Goal: Information Seeking & Learning: Learn about a topic

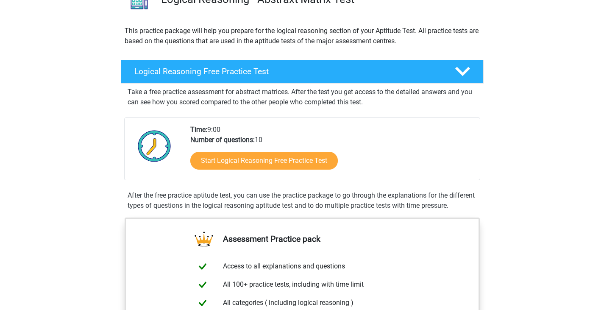
scroll to position [80, 0]
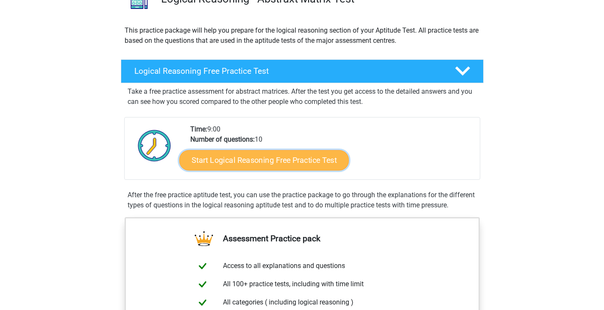
click at [269, 161] on link "Start Logical Reasoning Free Practice Test" at bounding box center [263, 160] width 169 height 20
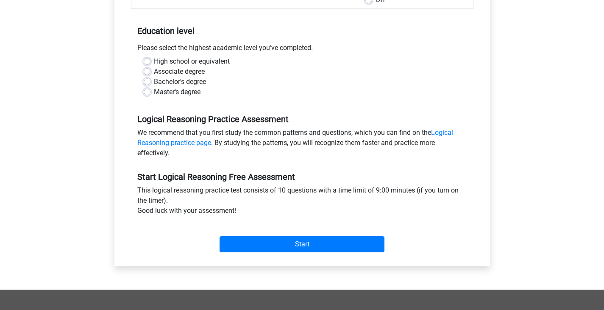
scroll to position [158, 0]
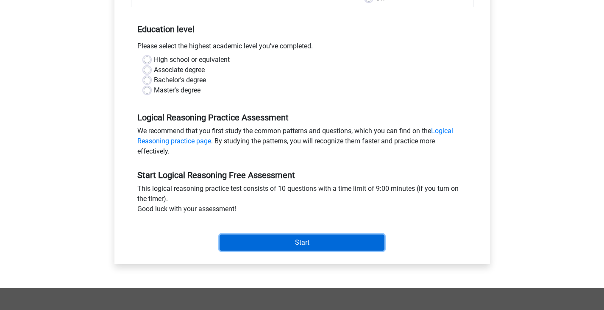
click at [285, 243] on input "Start" at bounding box center [301, 242] width 165 height 16
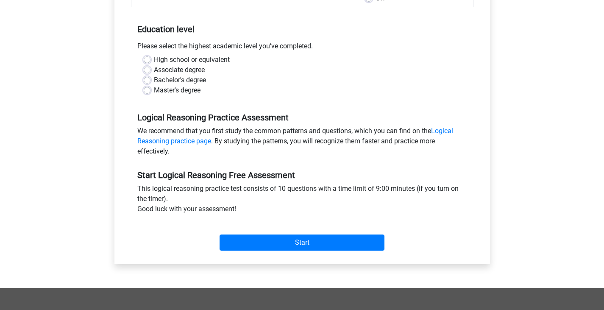
click at [154, 57] on label "High school or equivalent" at bounding box center [192, 60] width 76 height 10
click at [147, 57] on input "High school or equivalent" at bounding box center [147, 59] width 7 height 8
radio input "true"
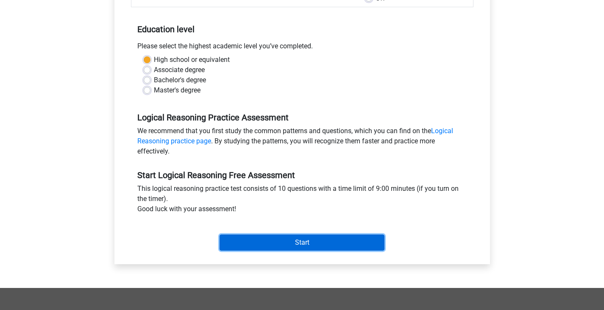
click at [284, 242] on input "Start" at bounding box center [301, 242] width 165 height 16
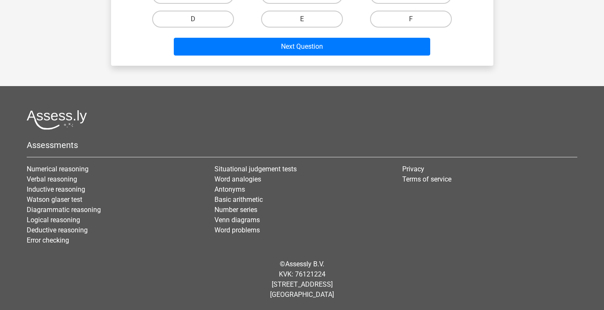
scroll to position [27, 0]
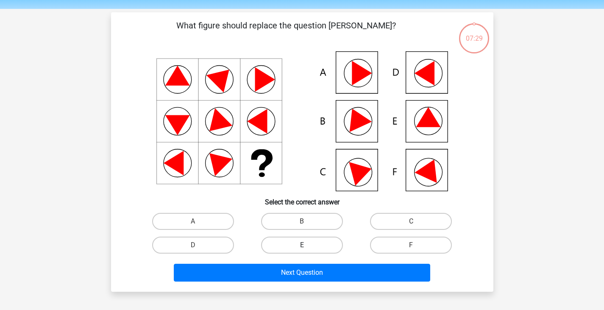
click at [299, 250] on label "E" at bounding box center [302, 244] width 82 height 17
click at [302, 250] on input "E" at bounding box center [305, 248] width 6 height 6
radio input "true"
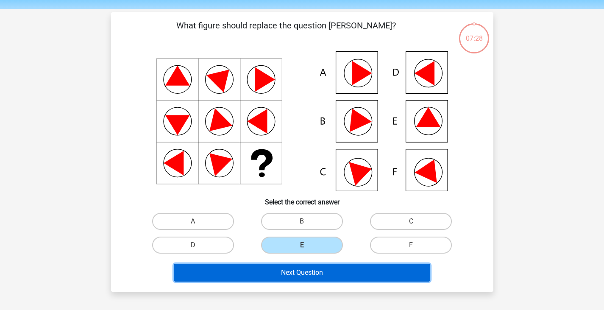
click at [306, 272] on button "Next Question" at bounding box center [302, 272] width 256 height 18
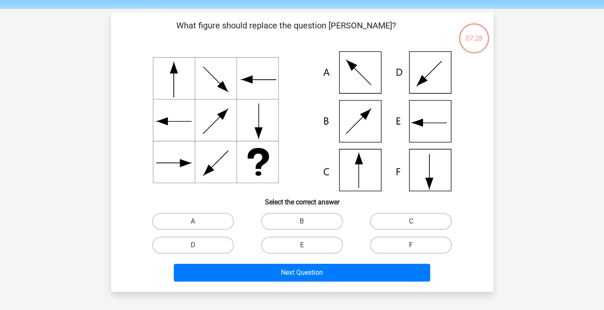
scroll to position [39, 0]
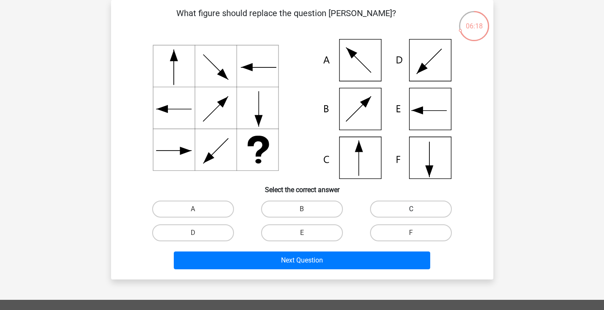
click at [408, 212] on label "C" at bounding box center [411, 208] width 82 height 17
click at [411, 212] on input "C" at bounding box center [414, 212] width 6 height 6
radio input "true"
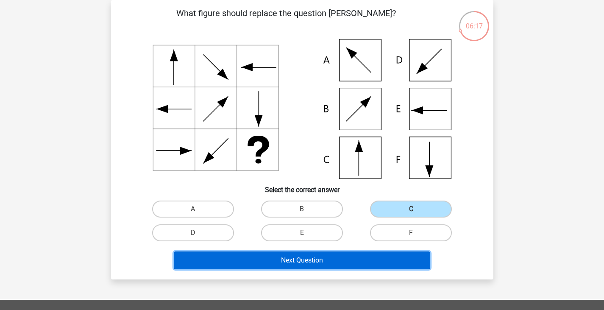
click at [352, 264] on button "Next Question" at bounding box center [302, 260] width 256 height 18
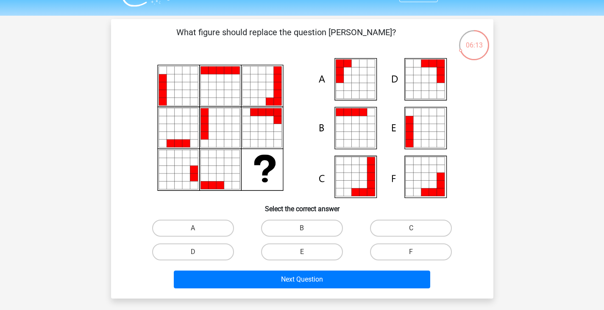
scroll to position [20, 0]
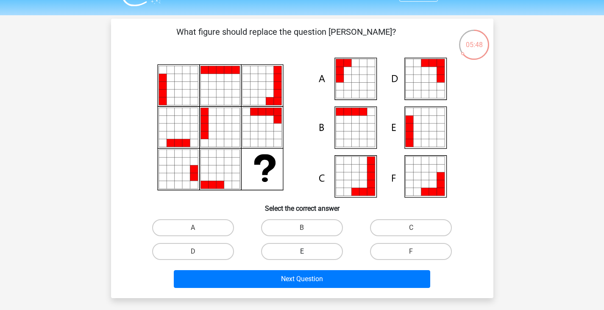
click at [324, 258] on label "E" at bounding box center [302, 251] width 82 height 17
click at [307, 257] on input "E" at bounding box center [305, 254] width 6 height 6
radio input "true"
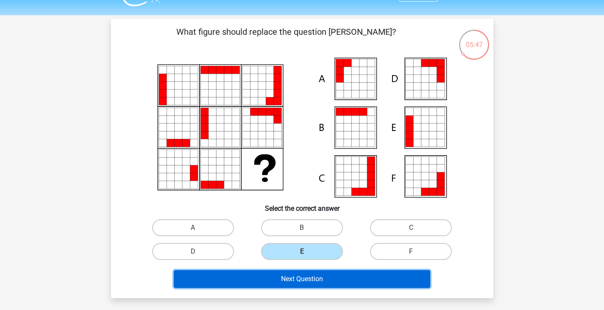
click at [326, 283] on button "Next Question" at bounding box center [302, 279] width 256 height 18
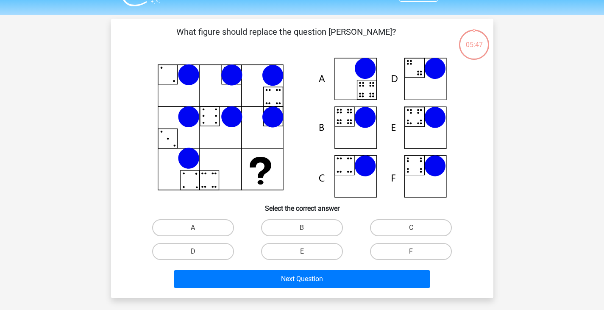
scroll to position [39, 0]
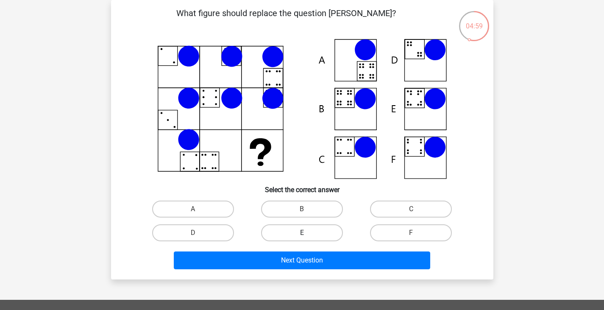
click at [300, 230] on label "E" at bounding box center [302, 232] width 82 height 17
click at [302, 233] on input "E" at bounding box center [305, 236] width 6 height 6
radio input "true"
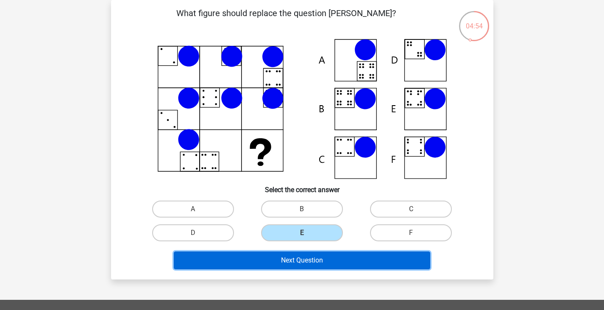
click at [304, 261] on button "Next Question" at bounding box center [302, 260] width 256 height 18
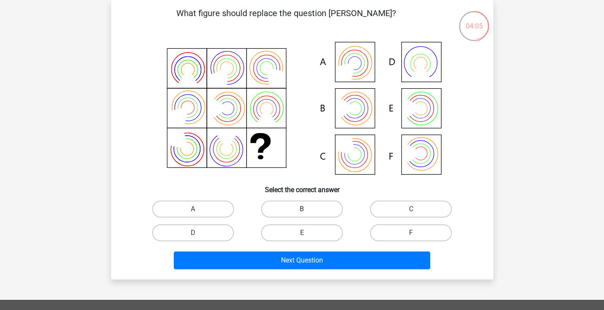
click at [273, 212] on label "B" at bounding box center [302, 208] width 82 height 17
click at [302, 212] on input "B" at bounding box center [305, 212] width 6 height 6
radio input "true"
click at [292, 270] on div "Next Question" at bounding box center [302, 261] width 327 height 21
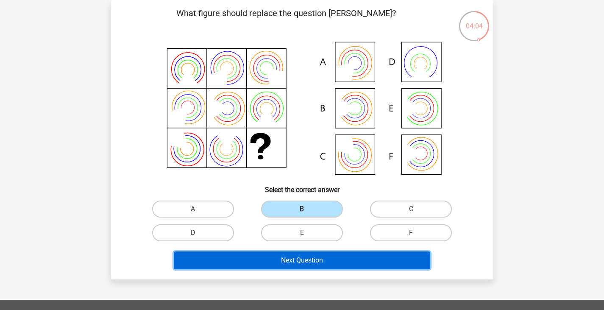
click at [290, 263] on button "Next Question" at bounding box center [302, 260] width 256 height 18
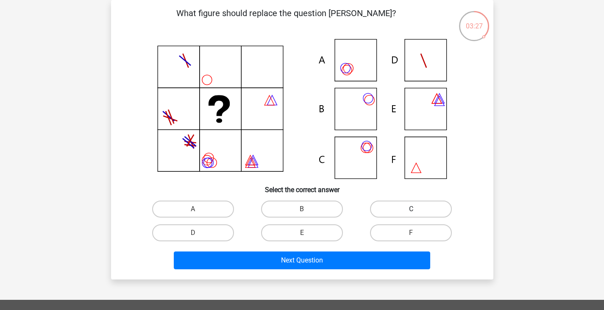
click at [402, 206] on label "C" at bounding box center [411, 208] width 82 height 17
click at [411, 209] on input "C" at bounding box center [414, 212] width 6 height 6
radio input "true"
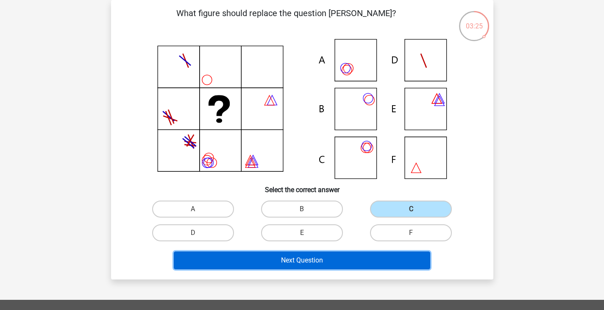
click at [317, 263] on button "Next Question" at bounding box center [302, 260] width 256 height 18
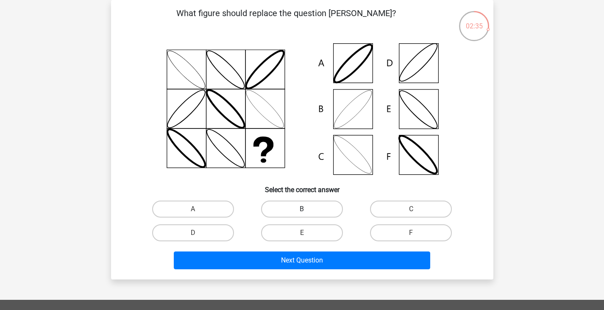
click at [291, 209] on label "B" at bounding box center [302, 208] width 82 height 17
click at [302, 209] on input "B" at bounding box center [305, 212] width 6 height 6
radio input "true"
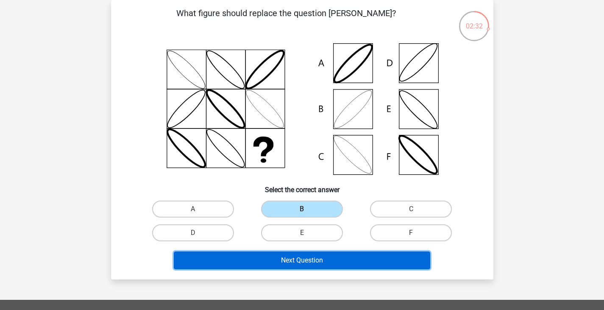
click at [290, 260] on button "Next Question" at bounding box center [302, 260] width 256 height 18
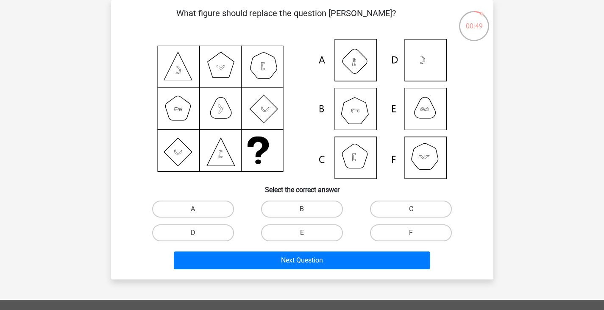
click at [311, 227] on label "E" at bounding box center [302, 232] width 82 height 17
click at [307, 233] on input "E" at bounding box center [305, 236] width 6 height 6
radio input "true"
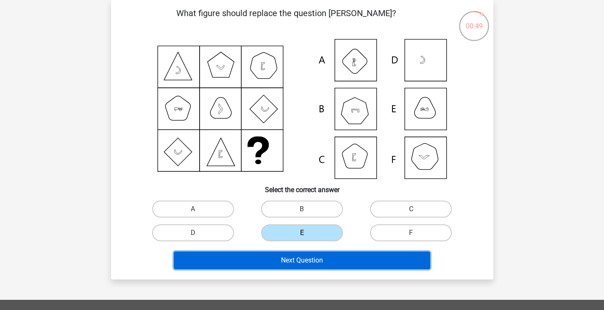
click at [326, 266] on button "Next Question" at bounding box center [302, 260] width 256 height 18
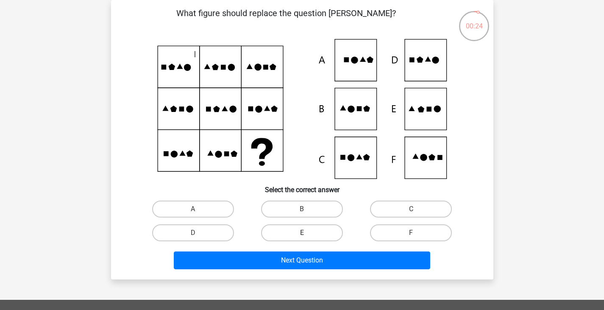
click at [320, 239] on label "E" at bounding box center [302, 232] width 82 height 17
click at [307, 238] on input "E" at bounding box center [305, 236] width 6 height 6
radio input "true"
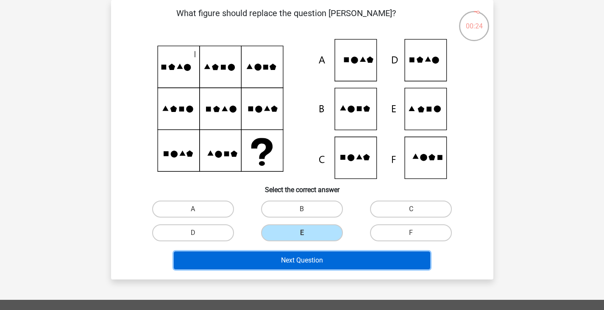
click at [312, 263] on button "Next Question" at bounding box center [302, 260] width 256 height 18
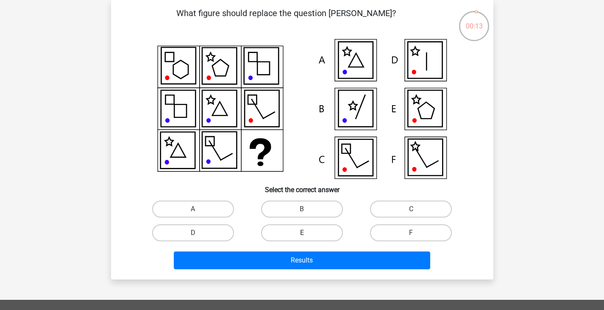
click at [319, 227] on label "E" at bounding box center [302, 232] width 82 height 17
click at [307, 233] on input "E" at bounding box center [305, 236] width 6 height 6
radio input "true"
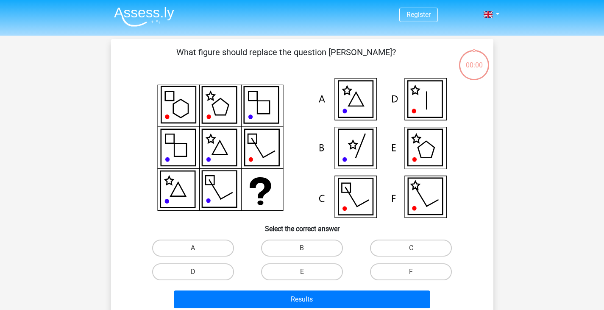
scroll to position [39, 0]
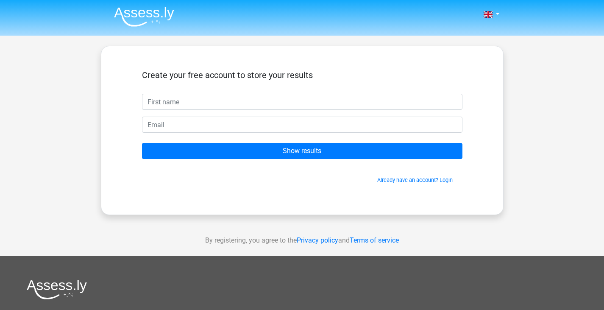
click at [185, 107] on input "text" at bounding box center [302, 102] width 320 height 16
type input "Vina"
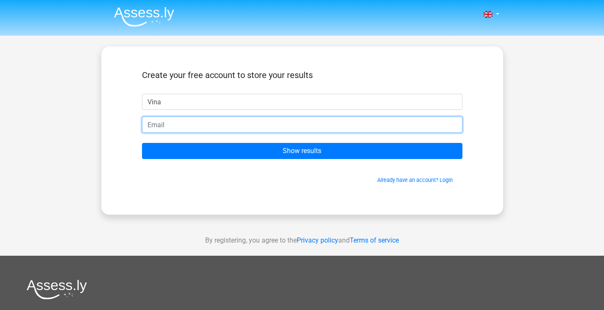
click at [172, 125] on input "email" at bounding box center [302, 124] width 320 height 16
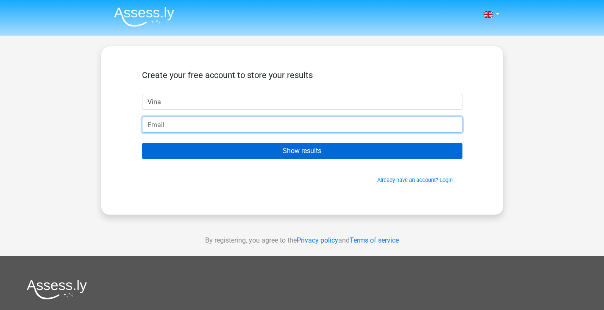
type input "[EMAIL_ADDRESS][DOMAIN_NAME]"
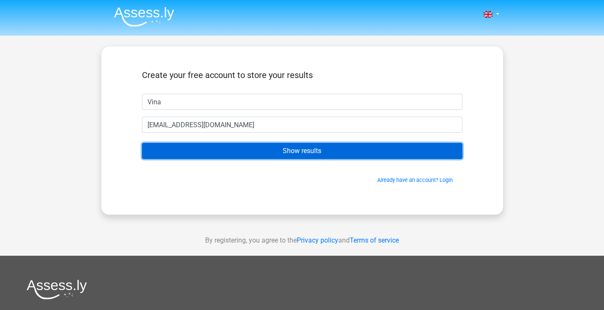
click at [255, 155] on input "Show results" at bounding box center [302, 151] width 320 height 16
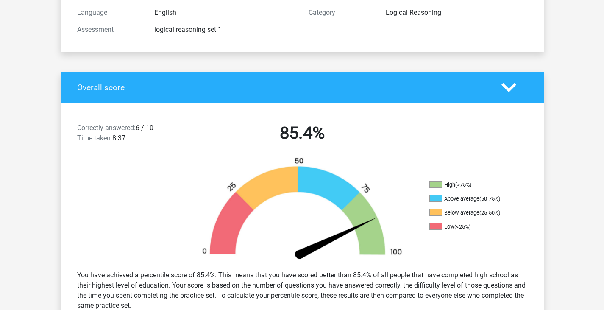
scroll to position [226, 0]
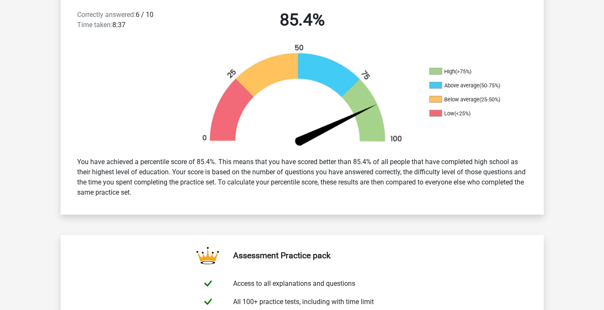
drag, startPoint x: 174, startPoint y: 166, endPoint x: 220, endPoint y: 194, distance: 53.8
click at [220, 194] on div "You have achieved a percentile score of 85.4%. This means that you have scored …" at bounding box center [302, 176] width 463 height 47
click at [221, 194] on div "You have achieved a percentile score of 85.4%. This means that you have scored …" at bounding box center [302, 176] width 463 height 47
drag, startPoint x: 297, startPoint y: 186, endPoint x: 187, endPoint y: 192, distance: 110.7
click at [187, 192] on div "You have achieved a percentile score of 85.4%. This means that you have scored …" at bounding box center [302, 176] width 463 height 47
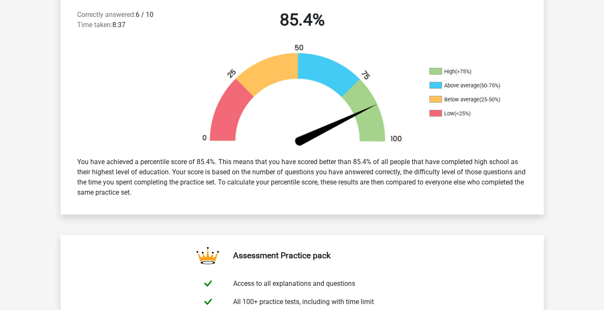
click at [187, 192] on div "You have achieved a percentile score of 85.4%. This means that you have scored …" at bounding box center [302, 176] width 463 height 47
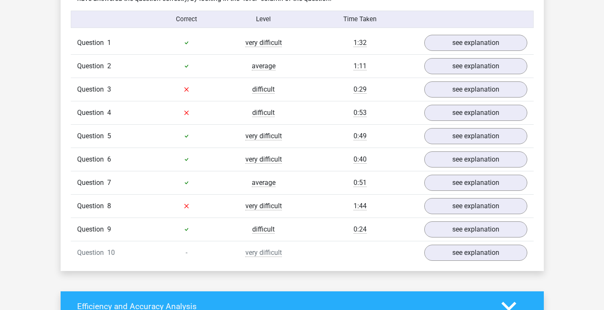
scroll to position [681, 0]
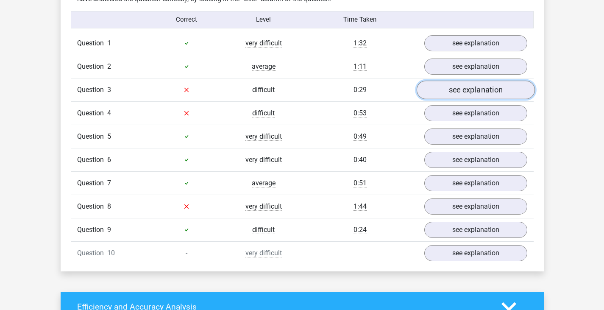
click at [488, 94] on link "see explanation" at bounding box center [475, 89] width 118 height 19
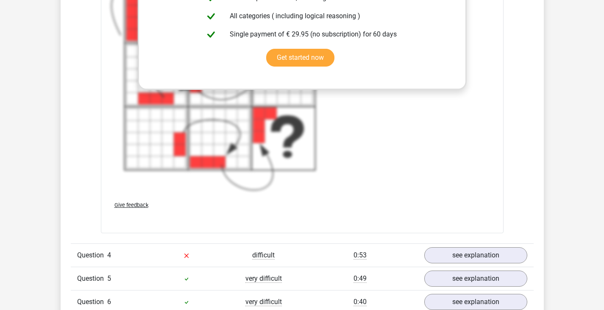
scroll to position [1246, 0]
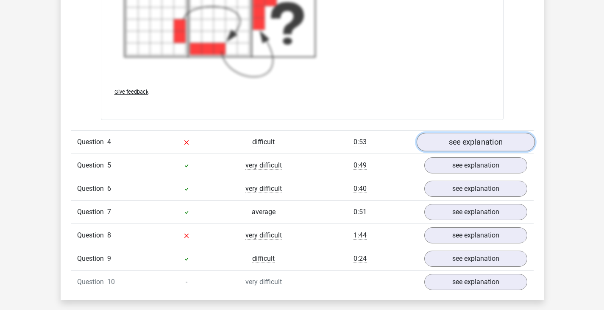
click at [465, 142] on link "see explanation" at bounding box center [475, 142] width 118 height 19
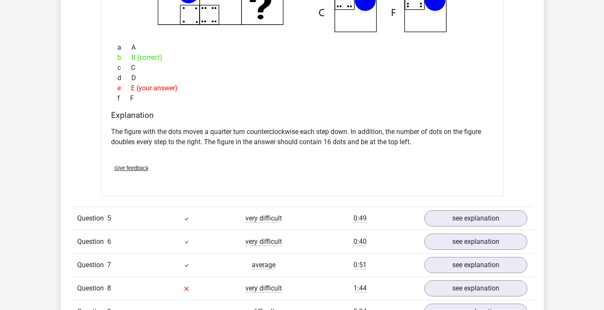
scroll to position [1585, 0]
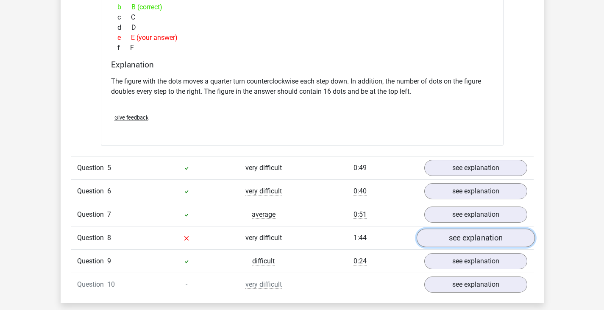
click at [488, 235] on link "see explanation" at bounding box center [475, 237] width 118 height 19
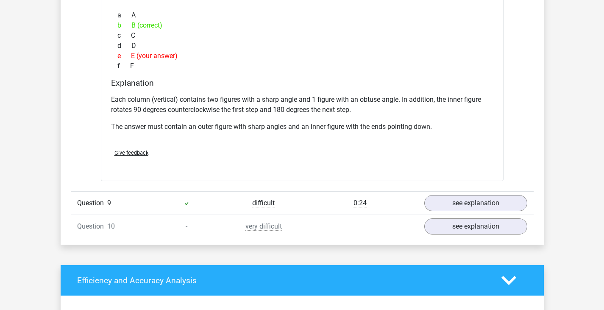
scroll to position [2002, 0]
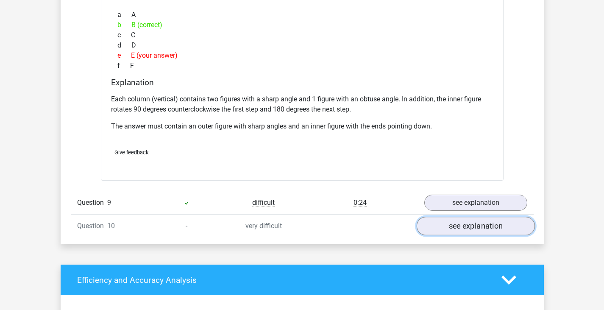
click at [442, 226] on link "see explanation" at bounding box center [475, 225] width 118 height 19
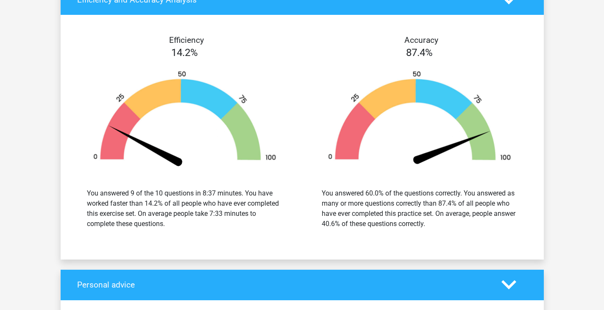
scroll to position [2853, 0]
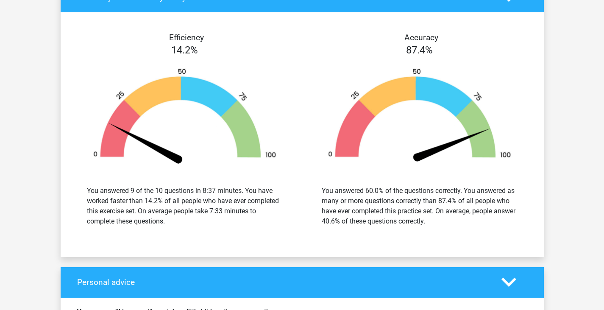
drag, startPoint x: 190, startPoint y: 189, endPoint x: 169, endPoint y: 225, distance: 41.2
click at [169, 225] on div "You answered 9 of the 10 questions in 8:37 minutes. You have worked faster than…" at bounding box center [185, 206] width 196 height 41
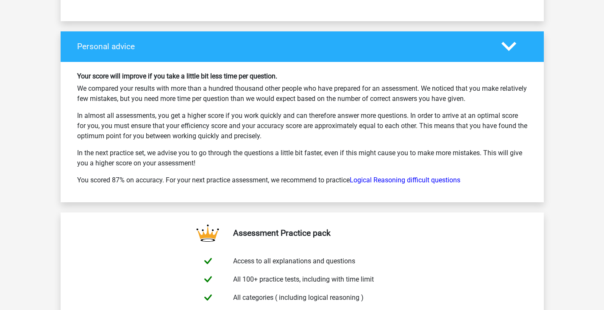
scroll to position [3091, 0]
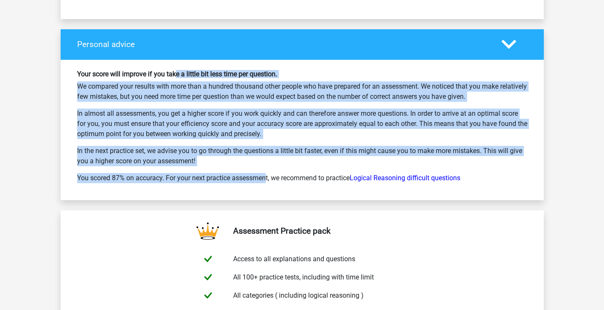
drag, startPoint x: 175, startPoint y: 75, endPoint x: 228, endPoint y: 176, distance: 114.3
click at [228, 176] on div "Your score will improve if you take a little bit less time per question. We com…" at bounding box center [302, 130] width 463 height 120
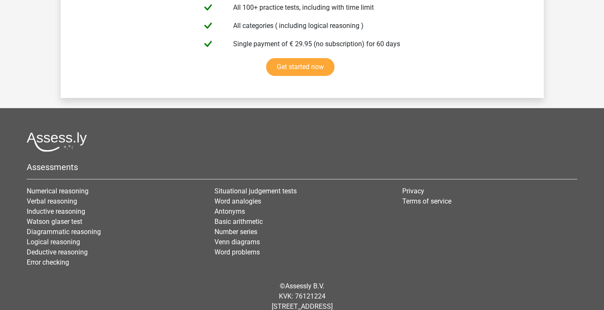
scroll to position [3382, 0]
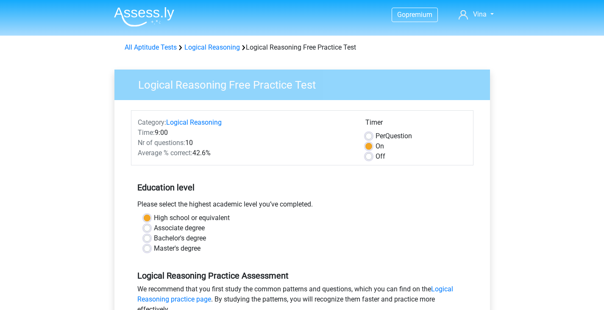
scroll to position [158, 0]
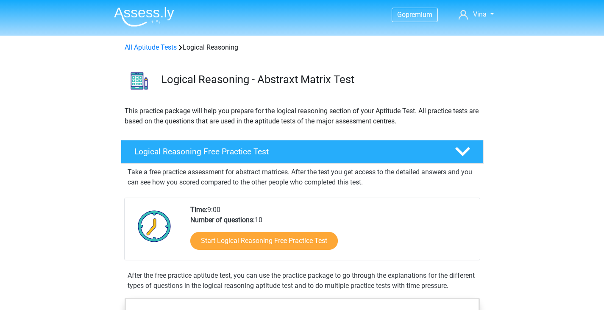
scroll to position [80, 0]
